Goal: Find specific page/section: Locate a particular part of the current website

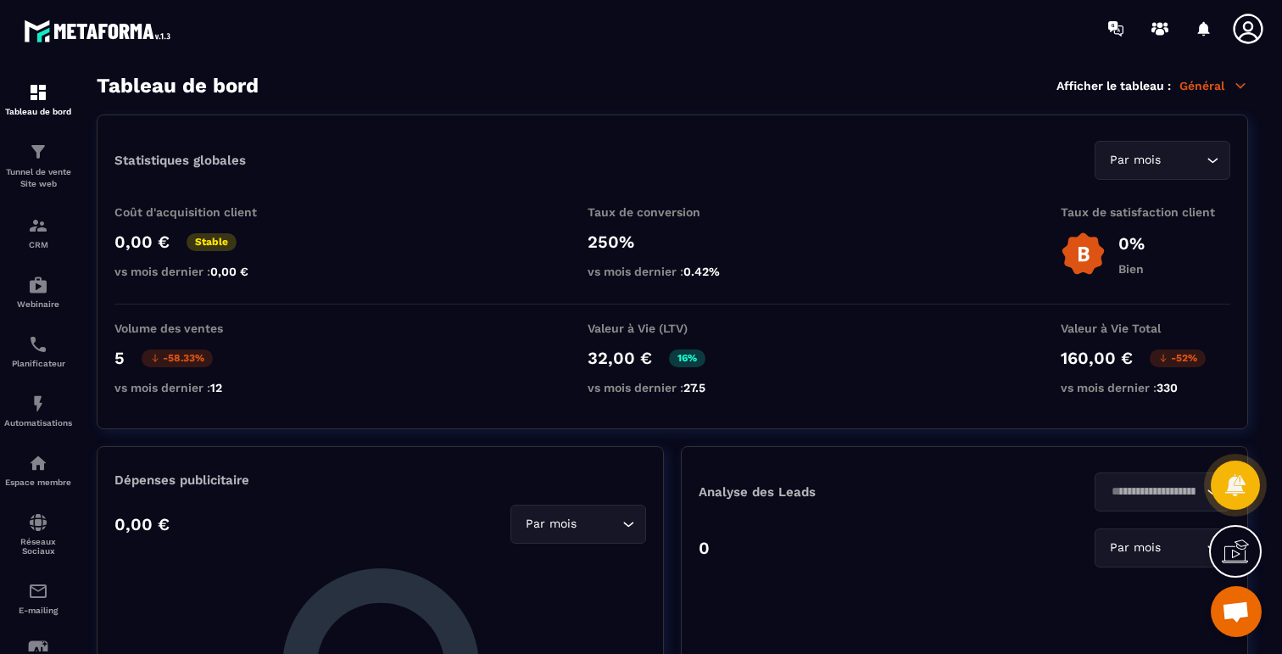
scroll to position [4943, 0]
click at [34, 154] on img at bounding box center [38, 152] width 20 height 20
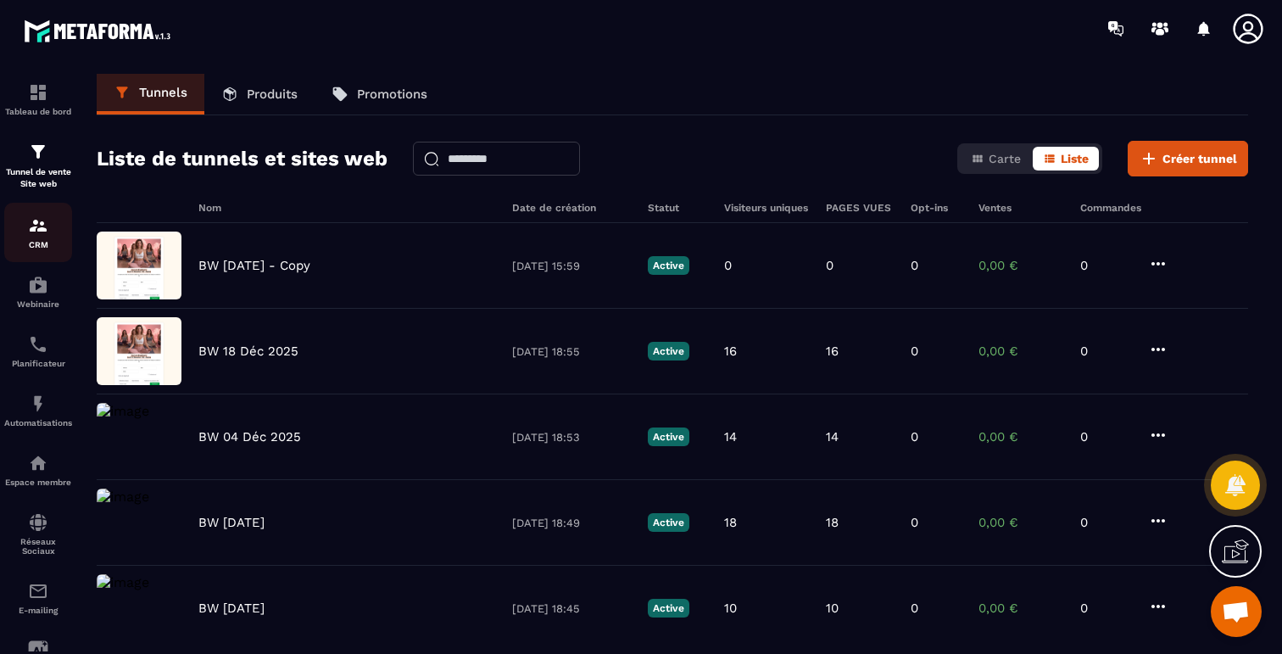
click at [42, 230] on img at bounding box center [38, 225] width 20 height 20
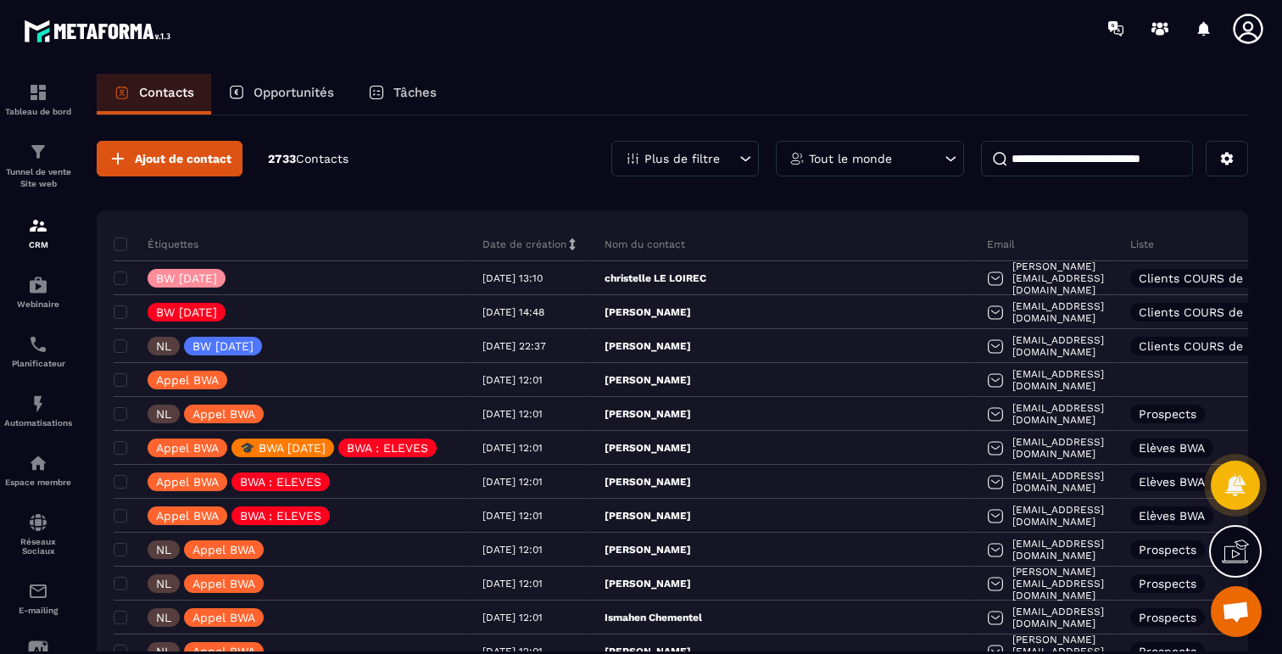
click at [1061, 163] on input at bounding box center [1087, 159] width 212 height 36
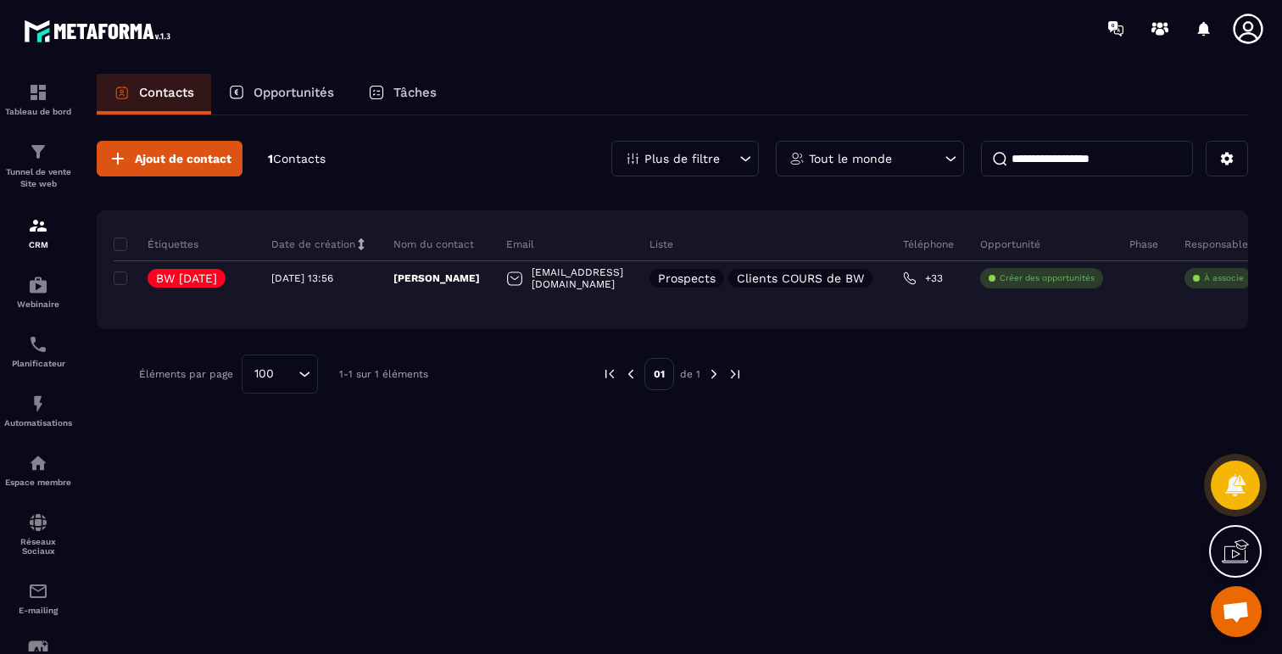
type input "**********"
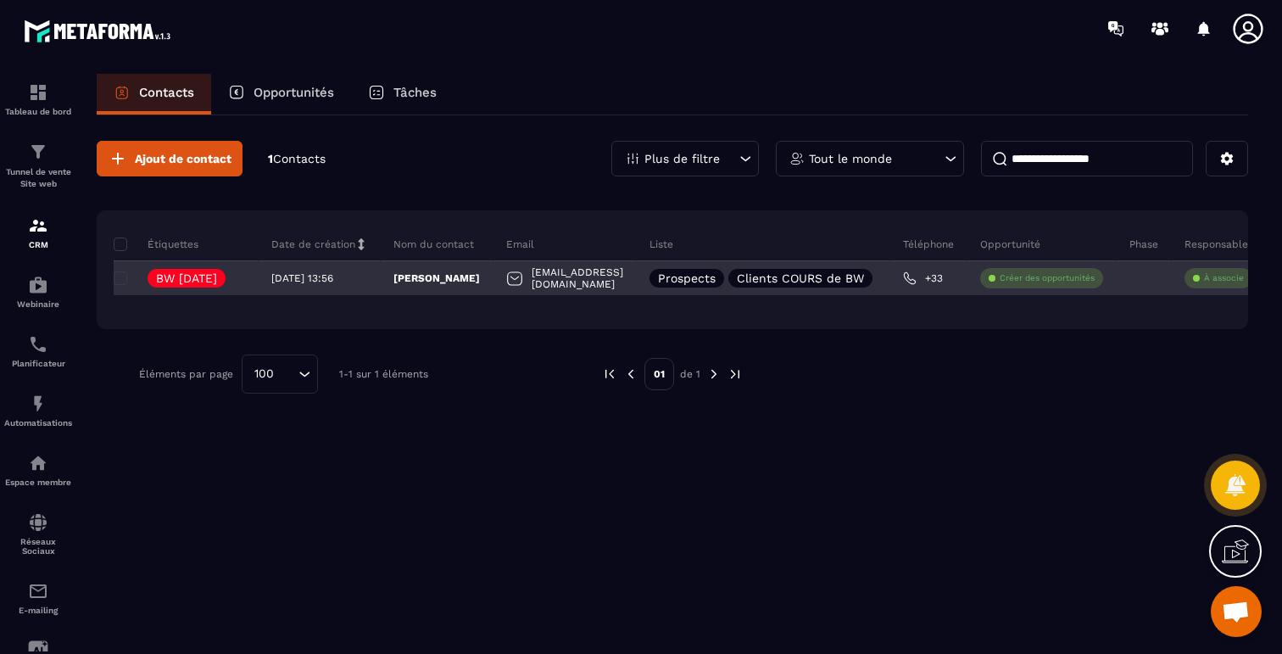
click at [471, 273] on p "[PERSON_NAME]" at bounding box center [436, 278] width 86 height 14
